Goal: Communication & Community: Answer question/provide support

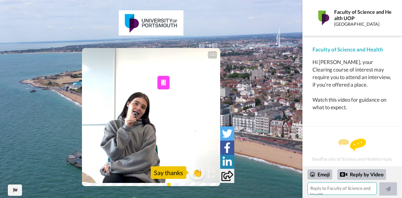
click at [337, 192] on textarea at bounding box center [341, 188] width 69 height 13
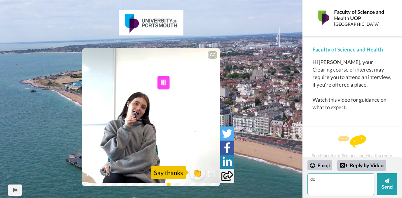
type textarea "d"
click at [321, 180] on textarea "Reciving hti" at bounding box center [340, 184] width 67 height 22
click at [348, 184] on textarea "Receiving hti" at bounding box center [340, 184] width 67 height 22
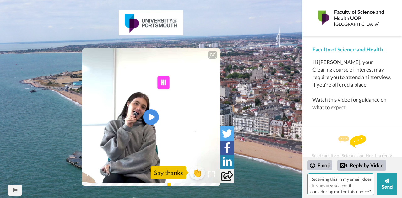
scroll to position [8, 0]
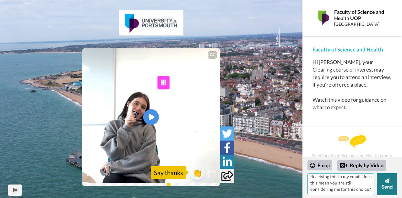
type textarea "Receiving this in my email, does this mean you are still considering me for thi…"
click at [388, 185] on button "Send" at bounding box center [387, 184] width 20 height 22
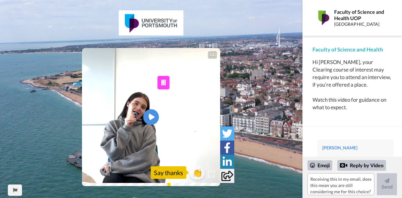
scroll to position [40, 0]
